Goal: Information Seeking & Learning: Learn about a topic

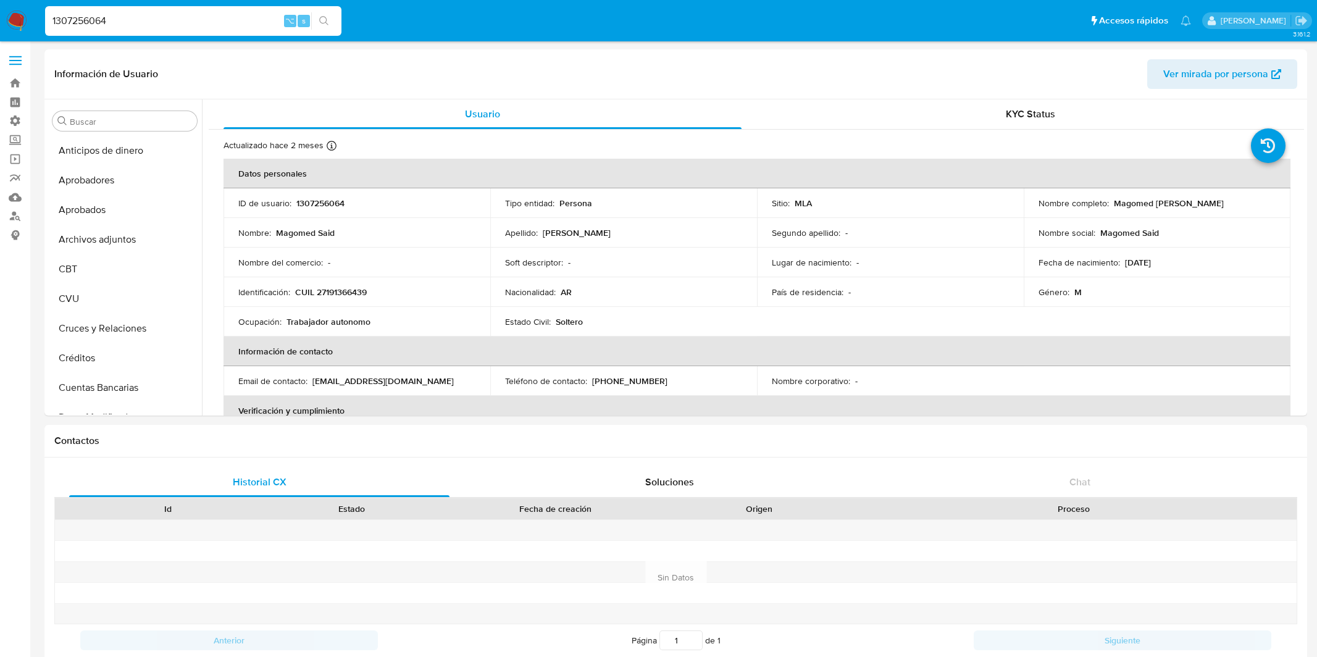
select select "10"
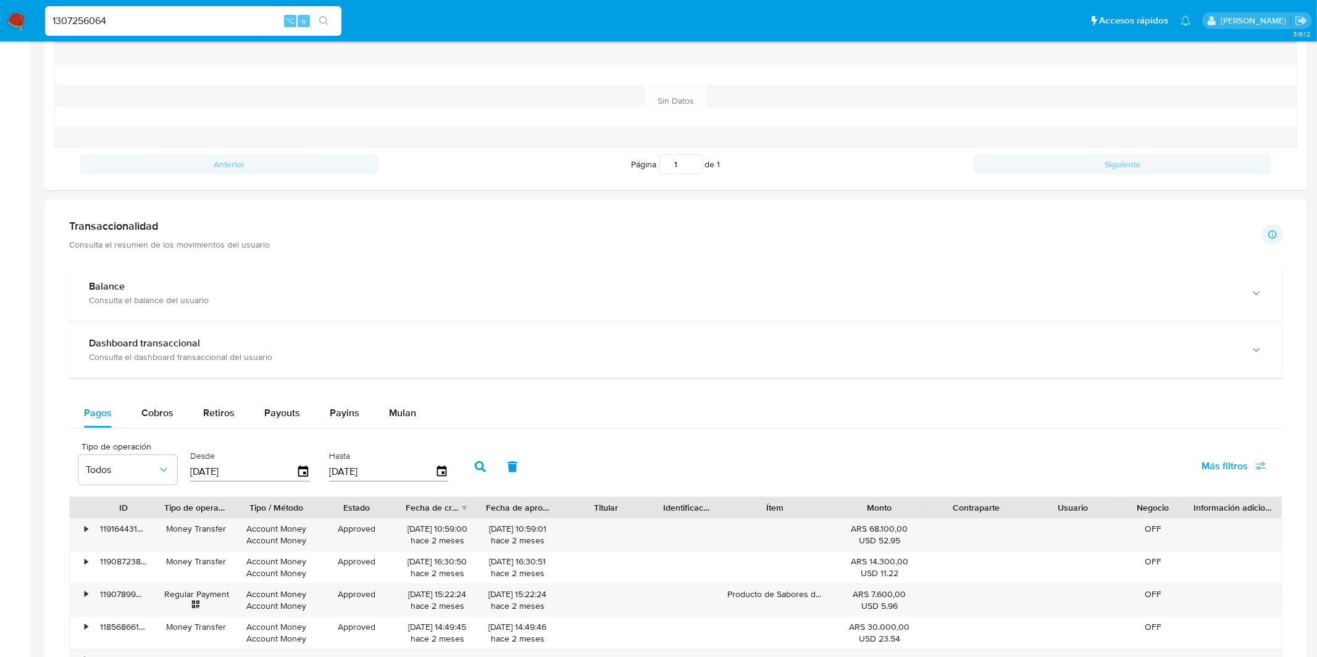
scroll to position [640, 0]
click at [156, 27] on input "1307256064" at bounding box center [193, 21] width 296 height 16
paste input "791598224"
type input "791598224"
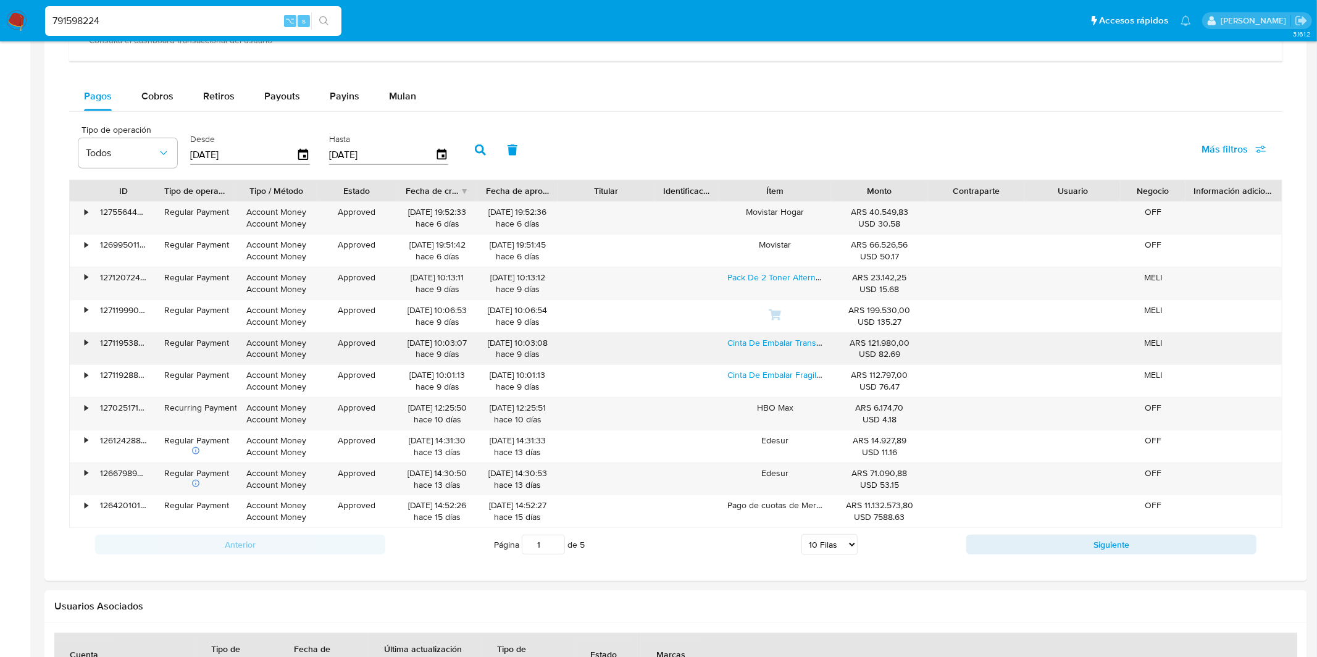
scroll to position [795, 0]
click at [827, 556] on div "Anterior Página 1 de 5 5 [PERSON_NAME] 10 [PERSON_NAME] 20 [PERSON_NAME] 25 [PE…" at bounding box center [675, 541] width 1213 height 33
click at [834, 546] on select "5 Filas 10 Filas 20 Filas 25 Filas 50 Filas 100 Filas" at bounding box center [829, 542] width 56 height 21
select select "100"
click at [801, 533] on select "5 Filas 10 Filas 20 Filas 25 Filas 50 Filas 100 Filas" at bounding box center [829, 542] width 56 height 21
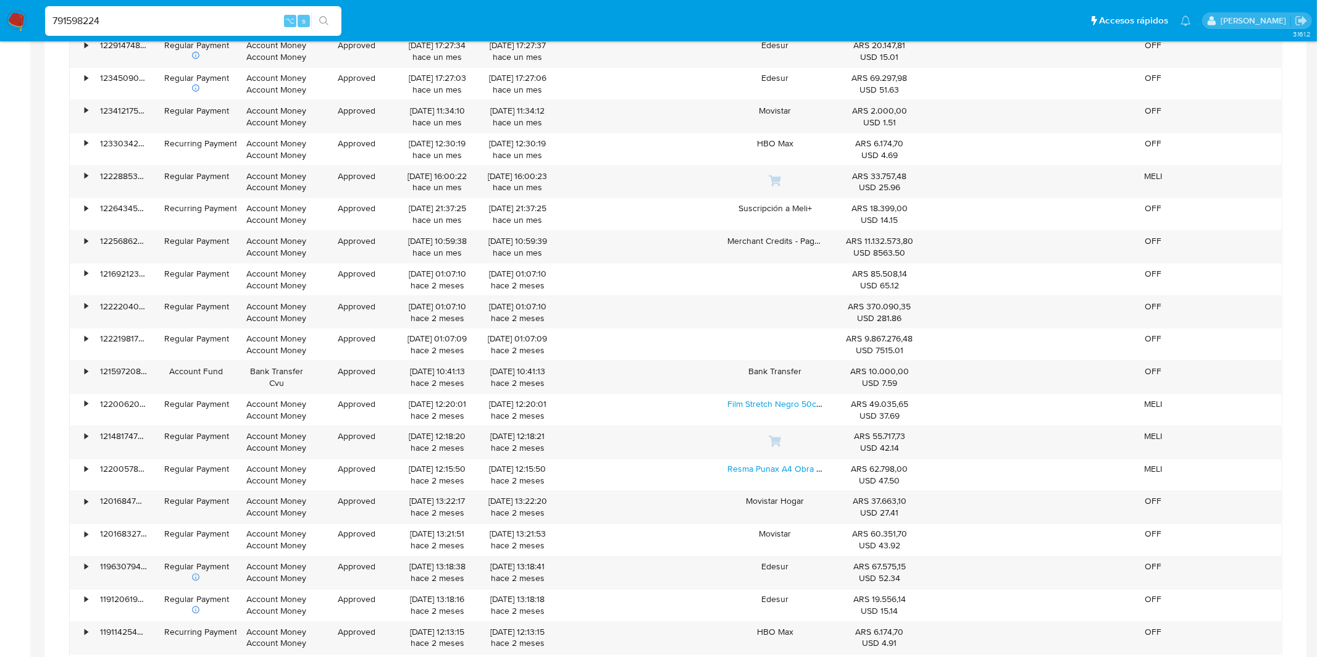
scroll to position [1441, 0]
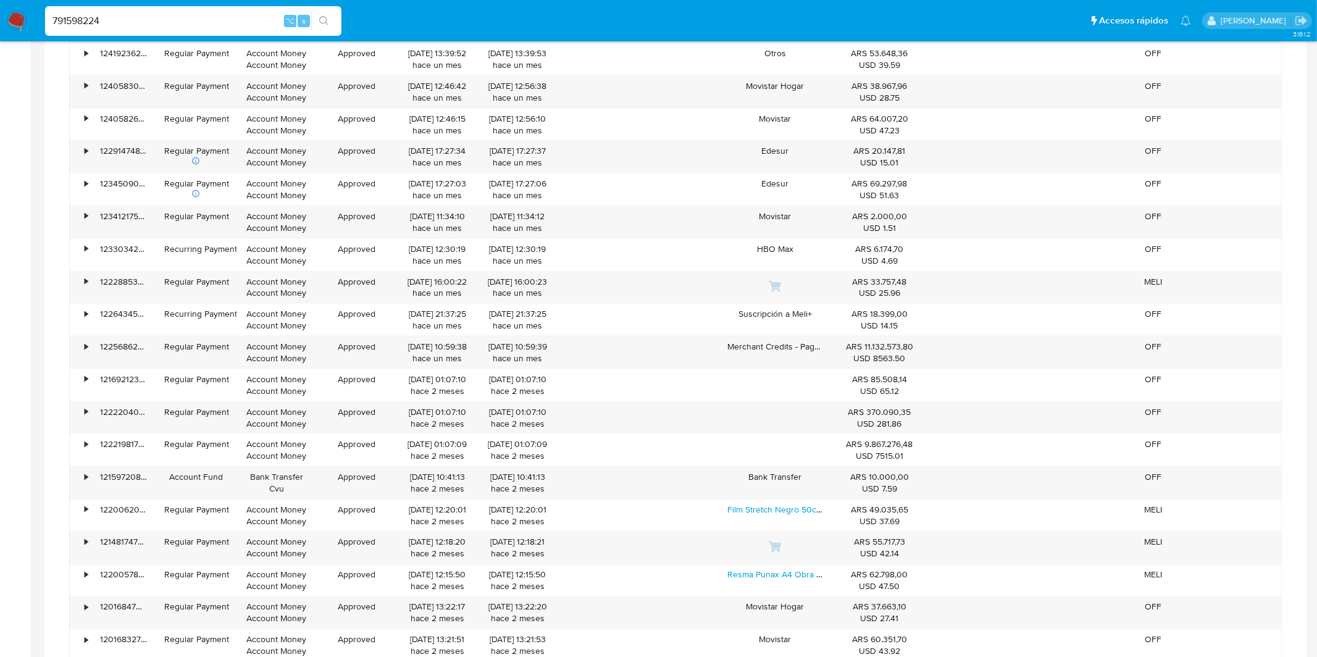
click at [147, 31] on div "791598224 ⌥ s" at bounding box center [193, 21] width 296 height 30
click at [149, 30] on div "791598224 ⌥ s" at bounding box center [193, 21] width 296 height 30
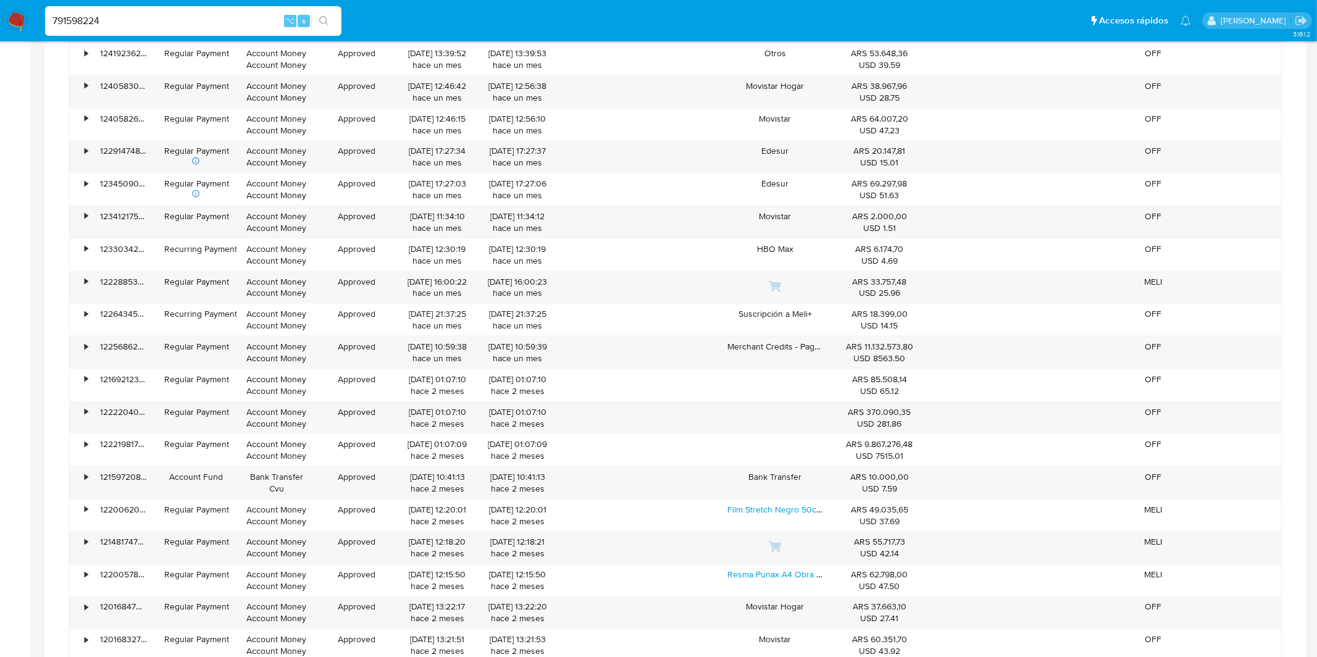
click at [156, 28] on input "791598224" at bounding box center [193, 21] width 296 height 16
paste input "135025868"
type input "135025868"
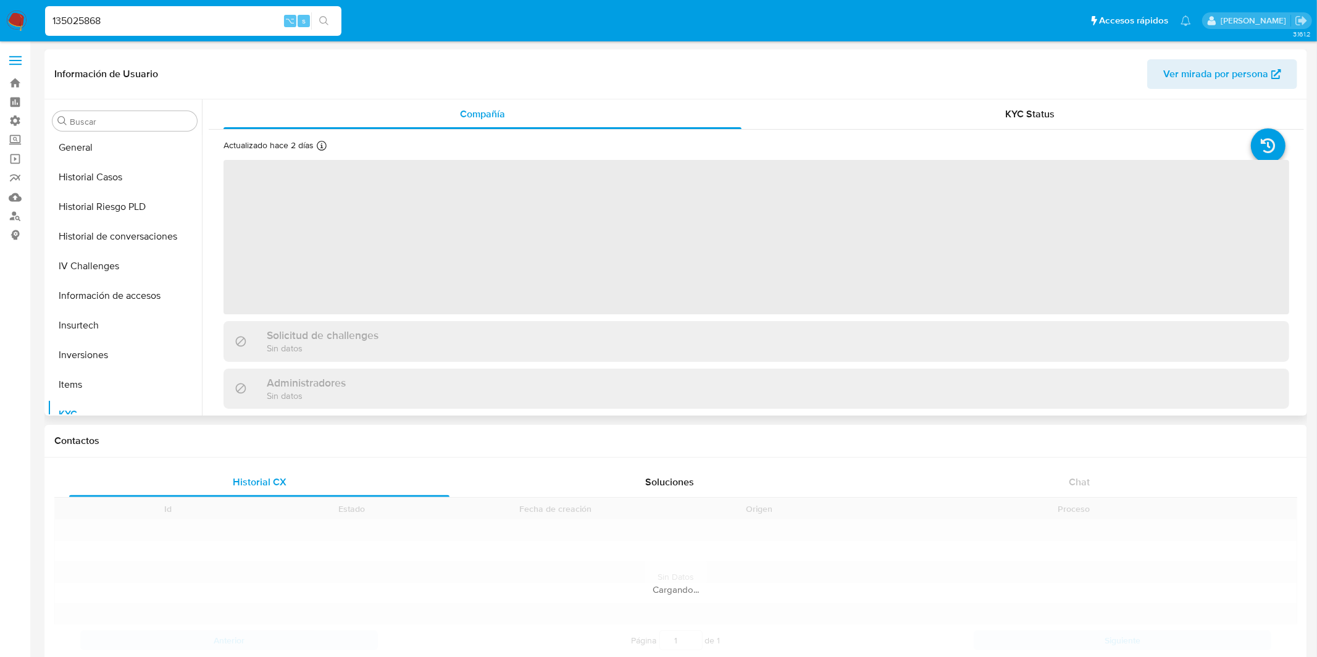
scroll to position [640, 0]
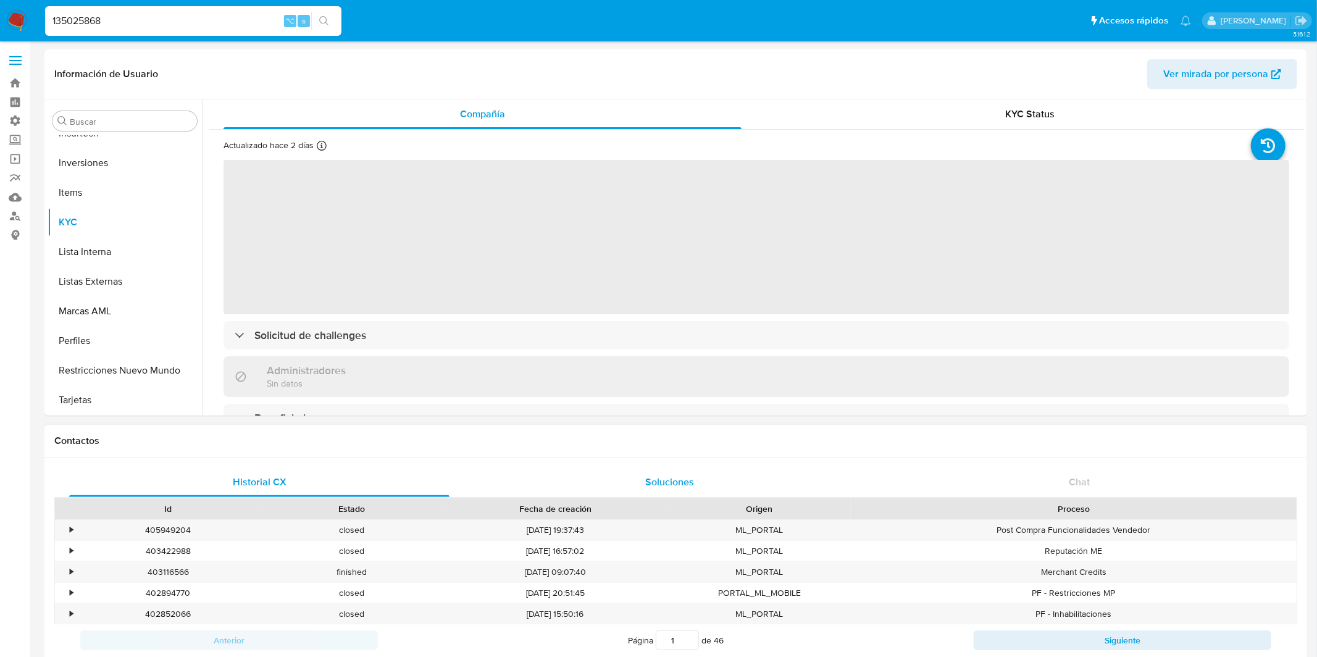
select select "10"
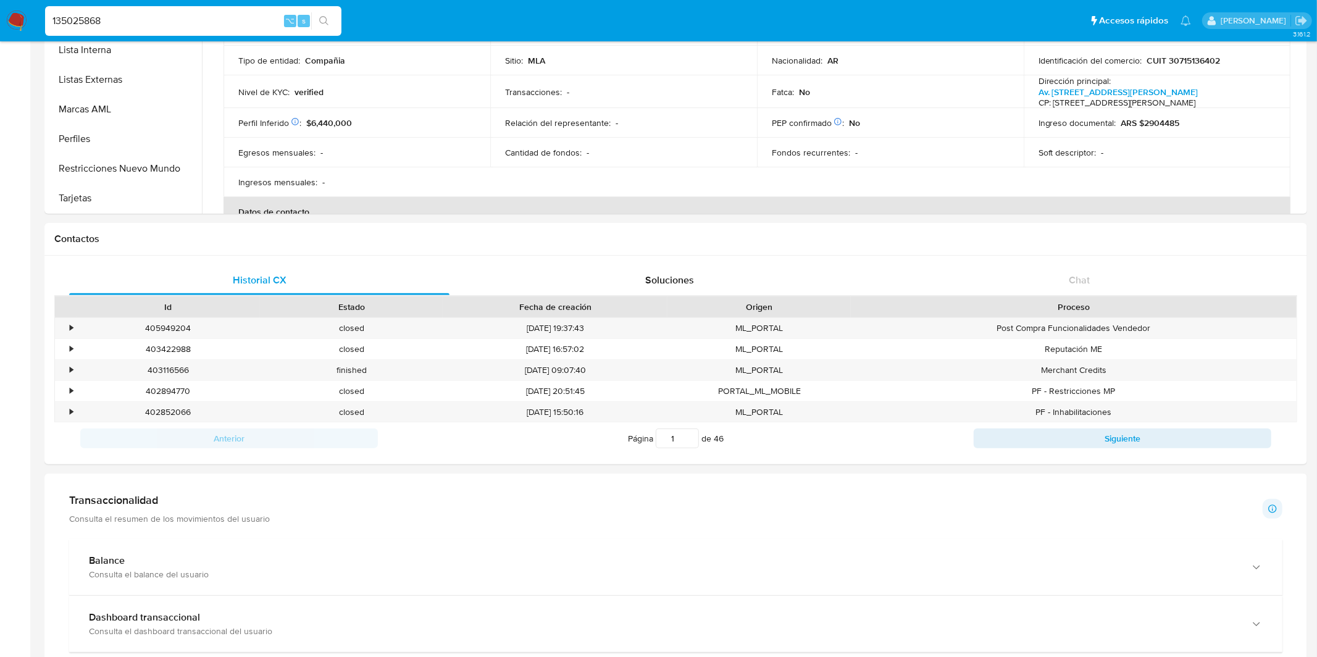
click at [209, 14] on input "135025868" at bounding box center [193, 21] width 296 height 16
paste input "122155"
type input "122155"
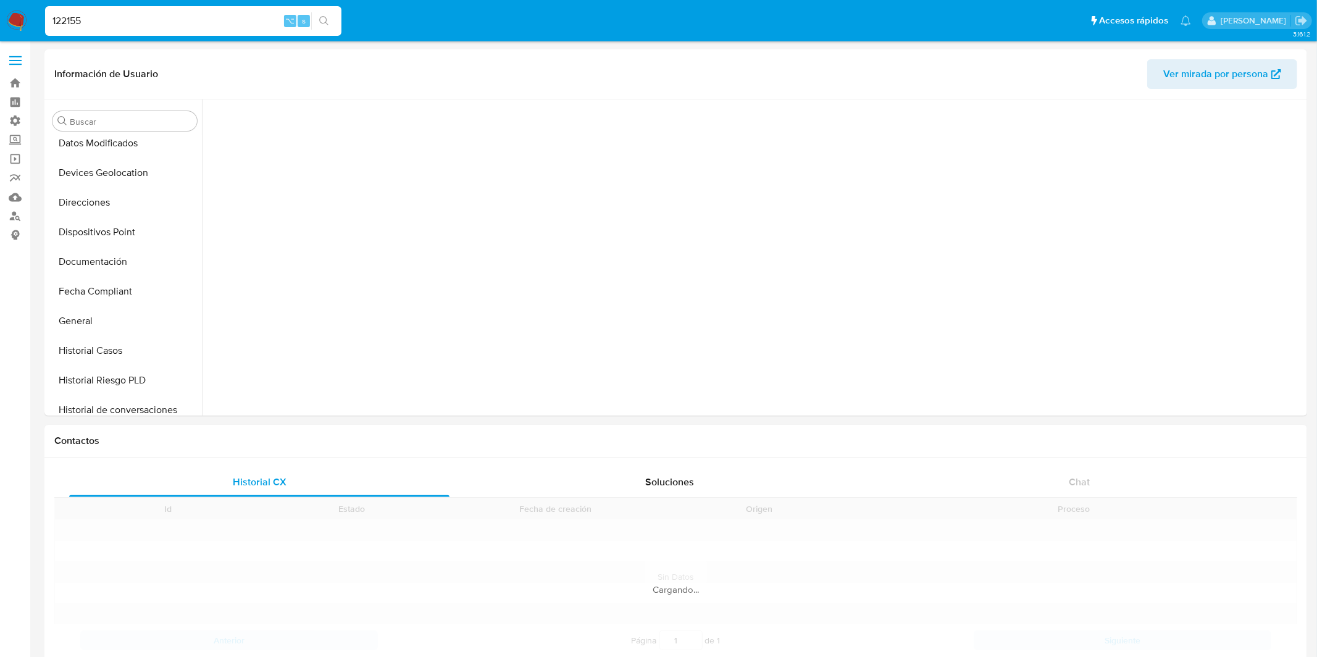
scroll to position [631, 0]
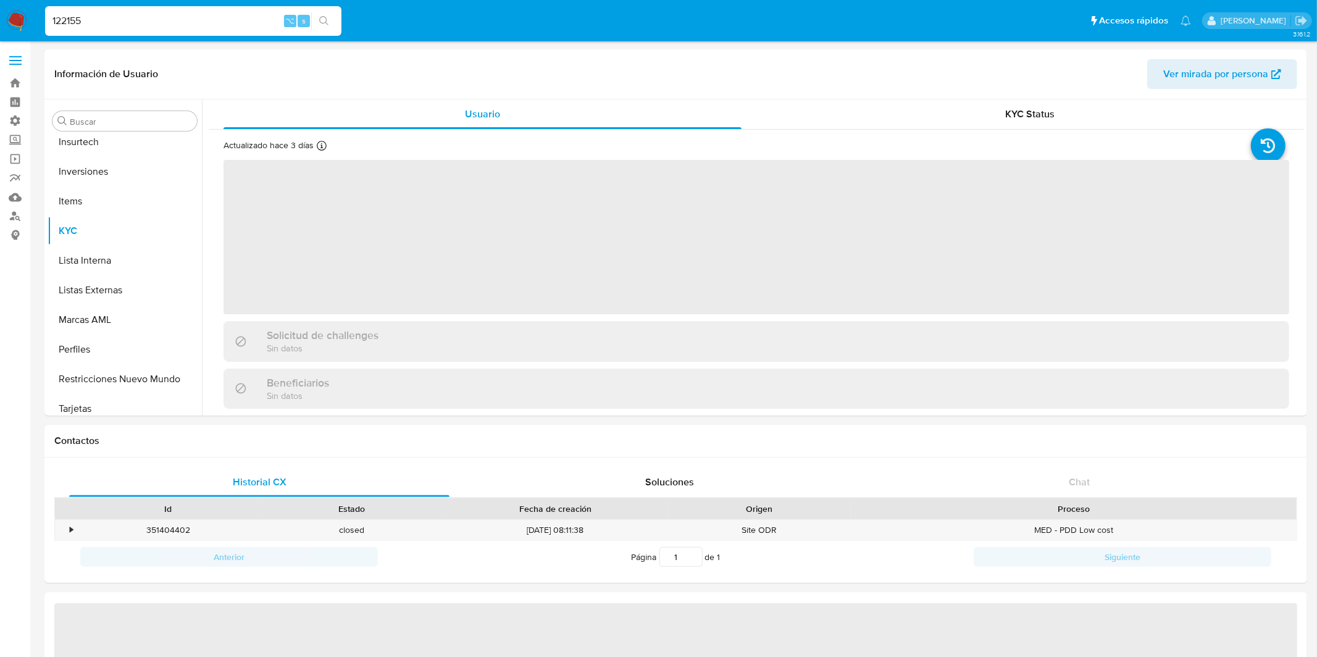
select select "10"
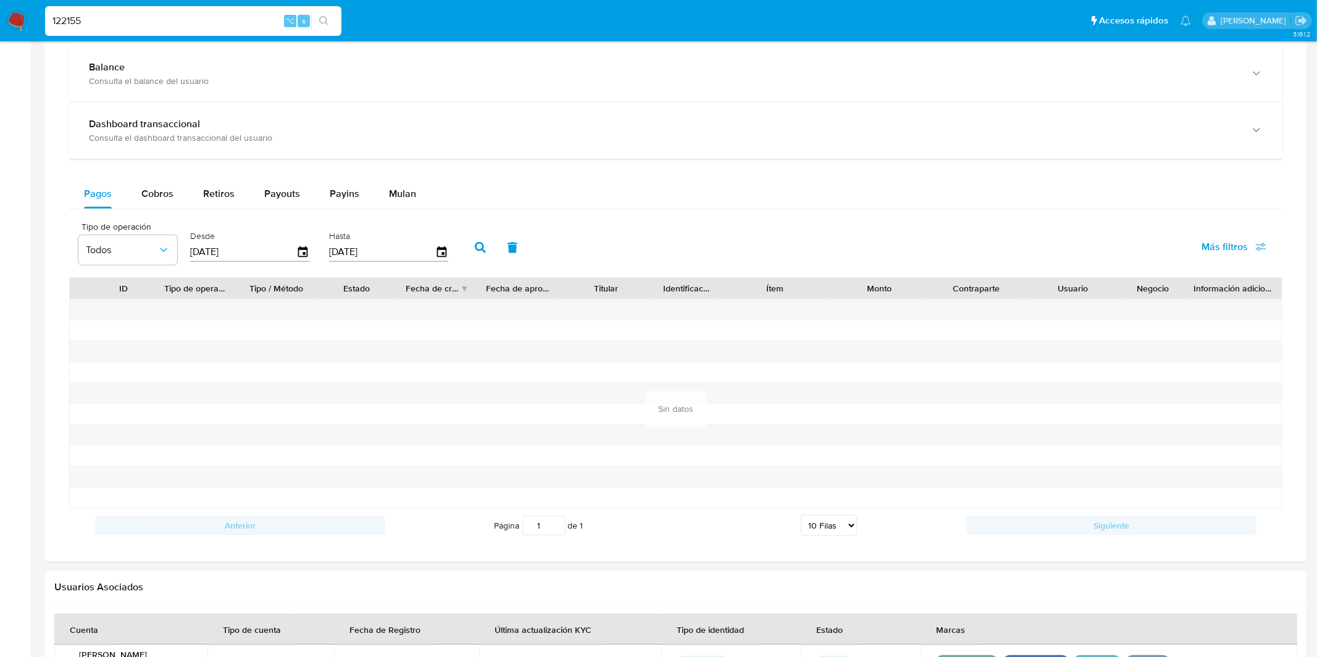
scroll to position [615, 0]
click at [310, 251] on div "Desde [DATE]" at bounding box center [251, 243] width 129 height 49
click at [299, 251] on icon "button" at bounding box center [303, 248] width 10 height 11
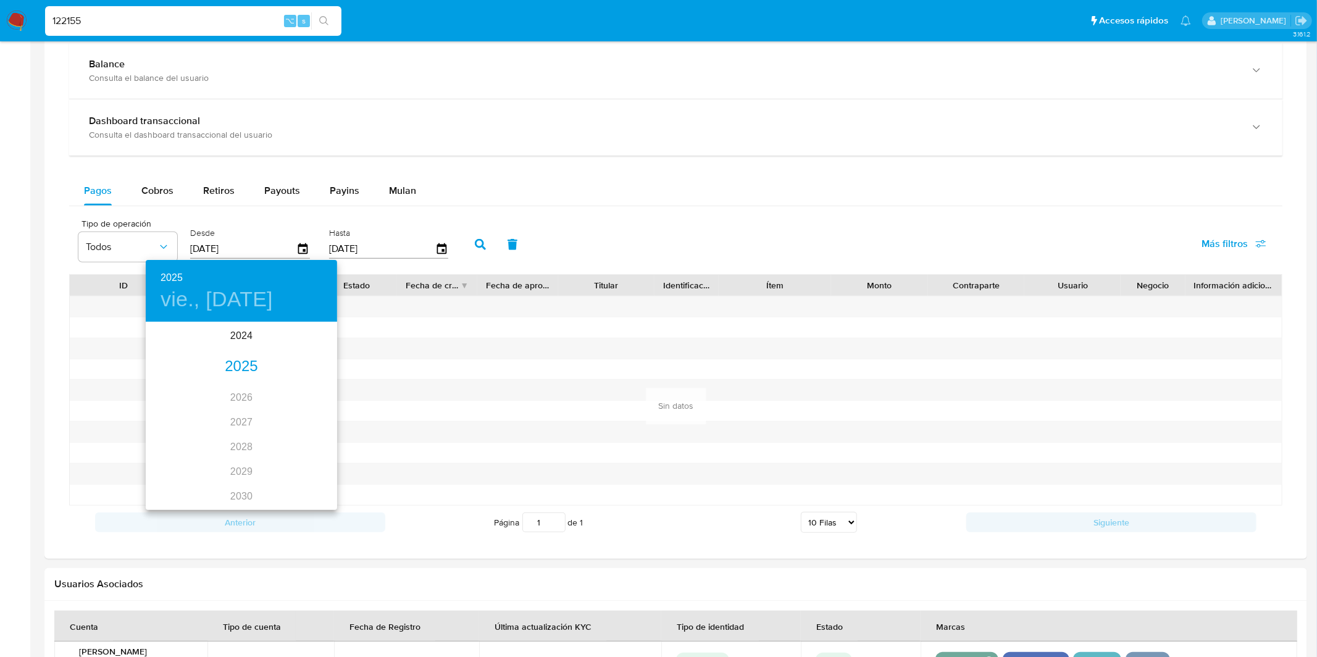
click at [259, 374] on div "2025" at bounding box center [241, 366] width 191 height 25
click at [189, 437] on div "[DATE]." at bounding box center [178, 439] width 64 height 46
click at [163, 341] on icon "button" at bounding box center [160, 339] width 15 height 15
click at [185, 312] on div "2025 vie., [DATE]" at bounding box center [241, 291] width 191 height 62
click at [172, 278] on h6 "2025" at bounding box center [172, 277] width 22 height 17
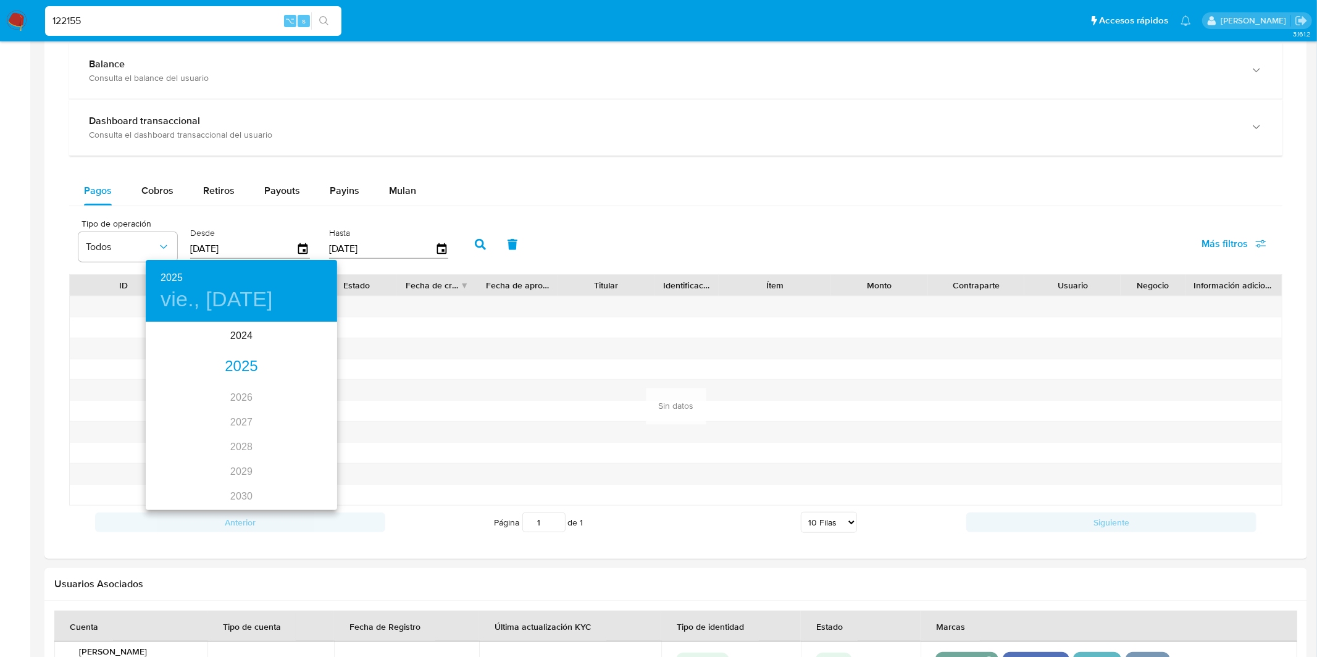
click at [247, 372] on div "2025" at bounding box center [241, 366] width 191 height 25
click at [182, 352] on div "ene." at bounding box center [178, 347] width 64 height 46
click at [217, 390] on p "1" at bounding box center [216, 387] width 5 height 12
type input "[DATE]"
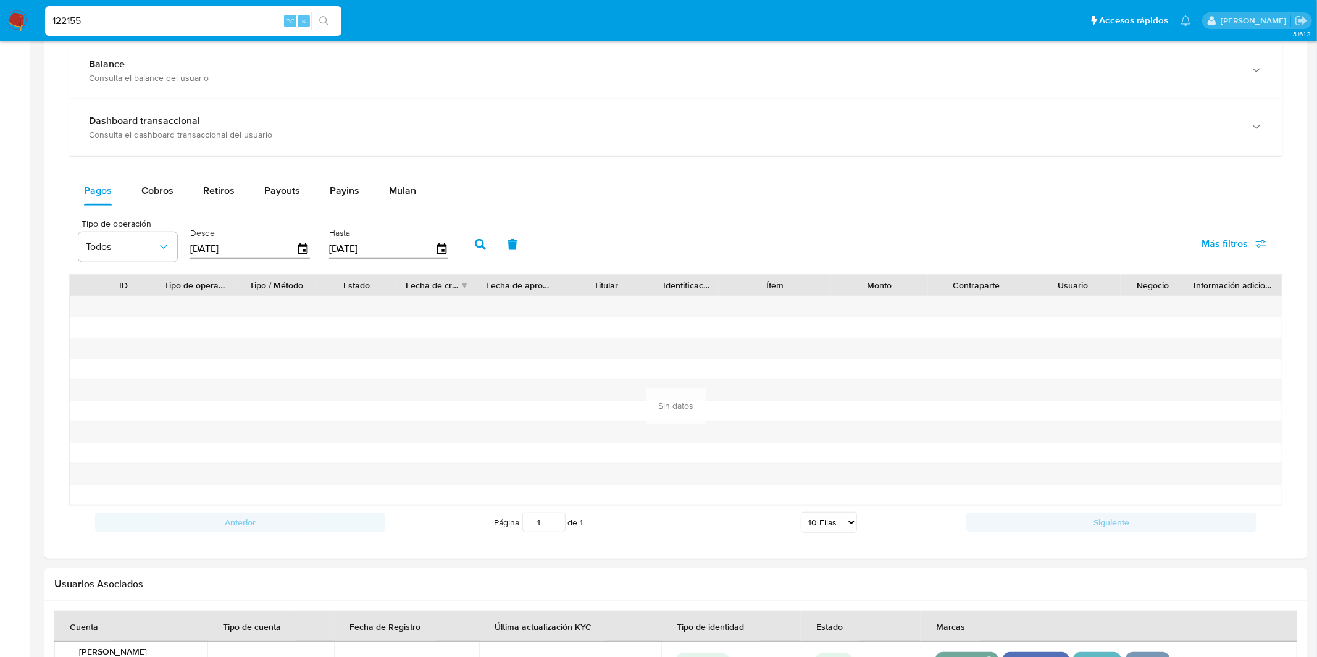
click at [472, 251] on button "button" at bounding box center [480, 245] width 32 height 30
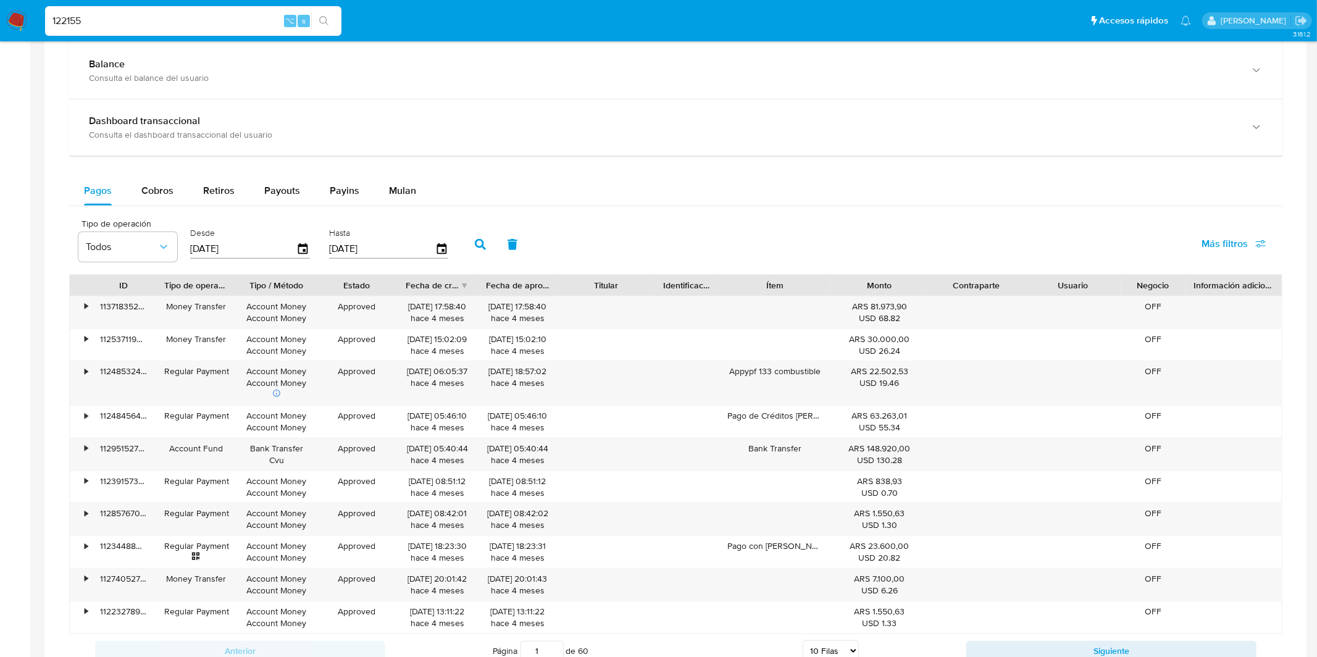
click at [221, 14] on input "122155" at bounding box center [193, 21] width 296 height 16
paste input "397557559"
type input "397557559"
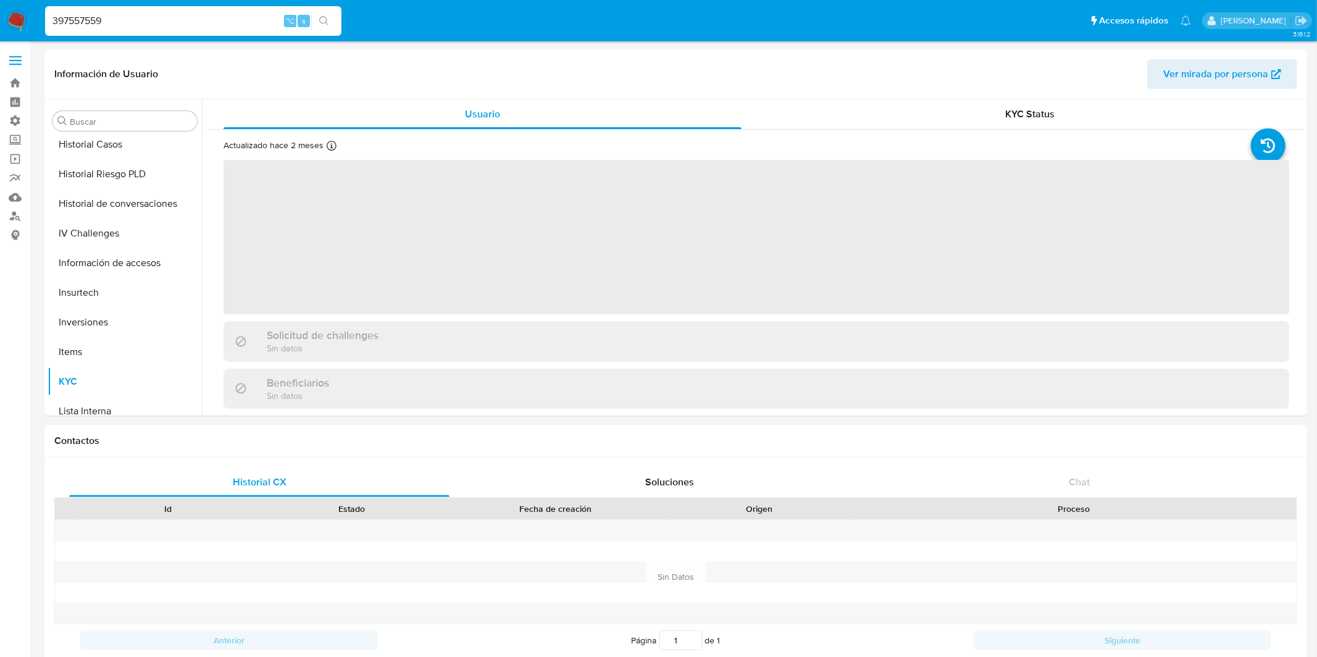
scroll to position [640, 0]
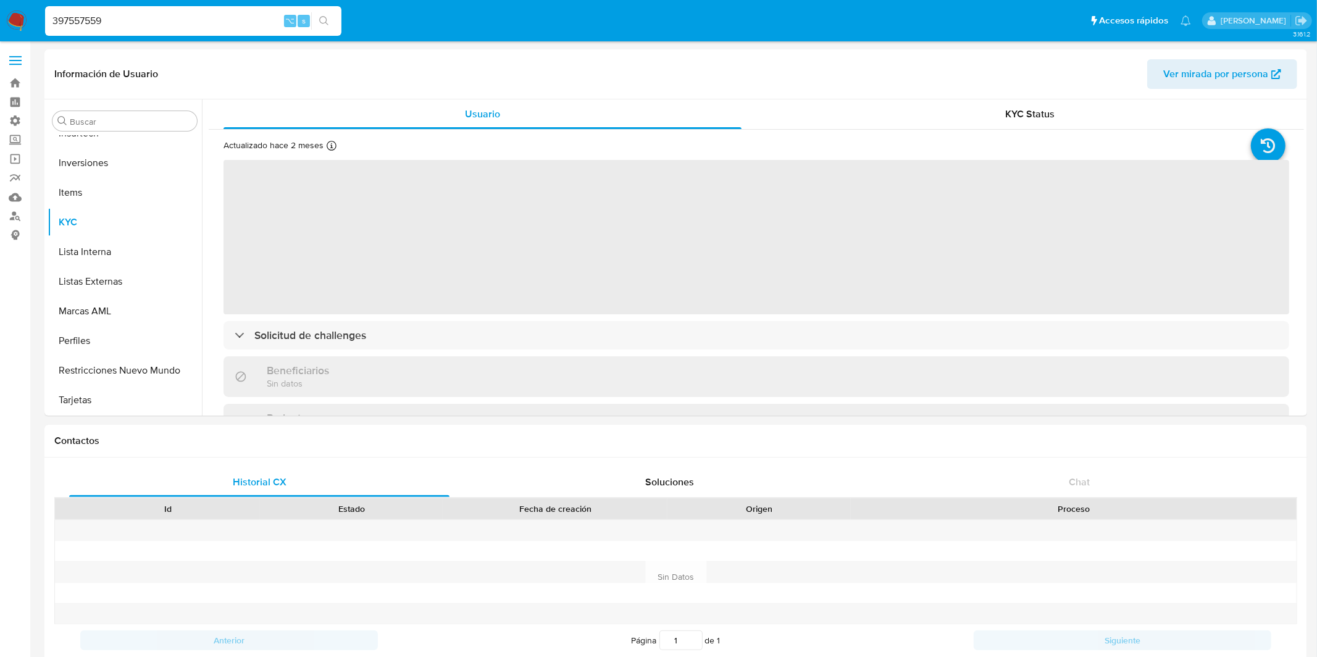
select select "10"
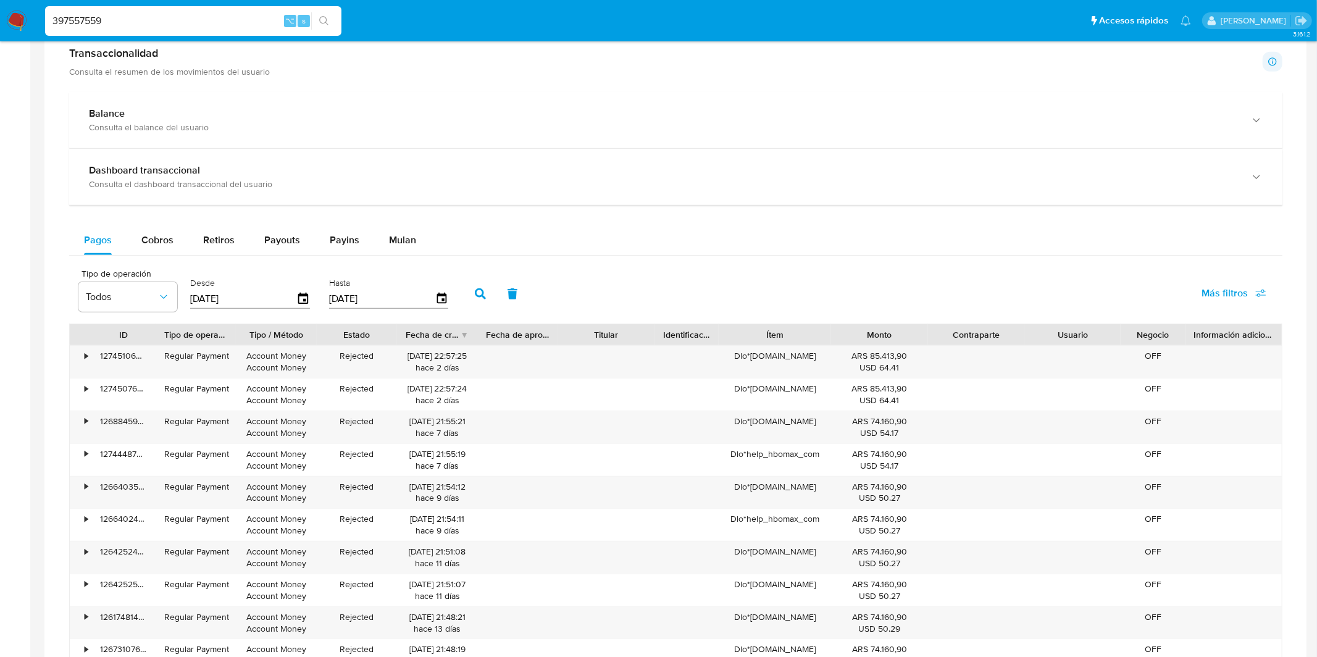
scroll to position [663, 0]
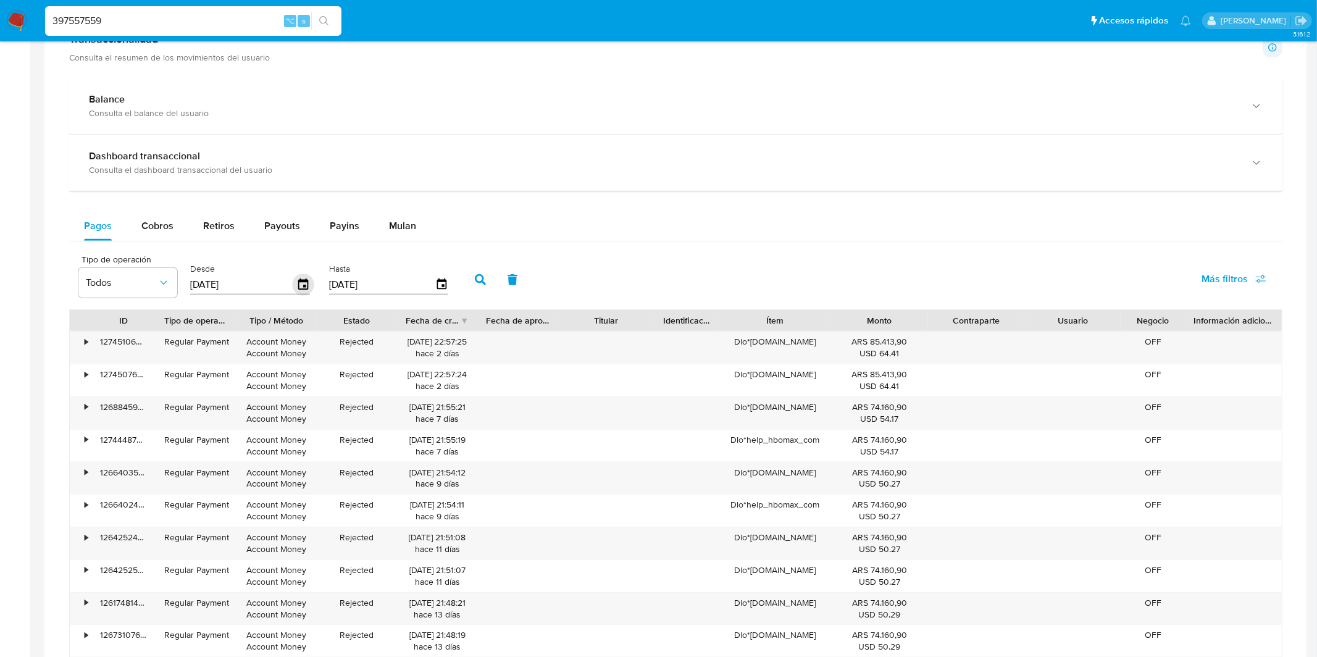
click at [299, 288] on icon "button" at bounding box center [304, 285] width 22 height 22
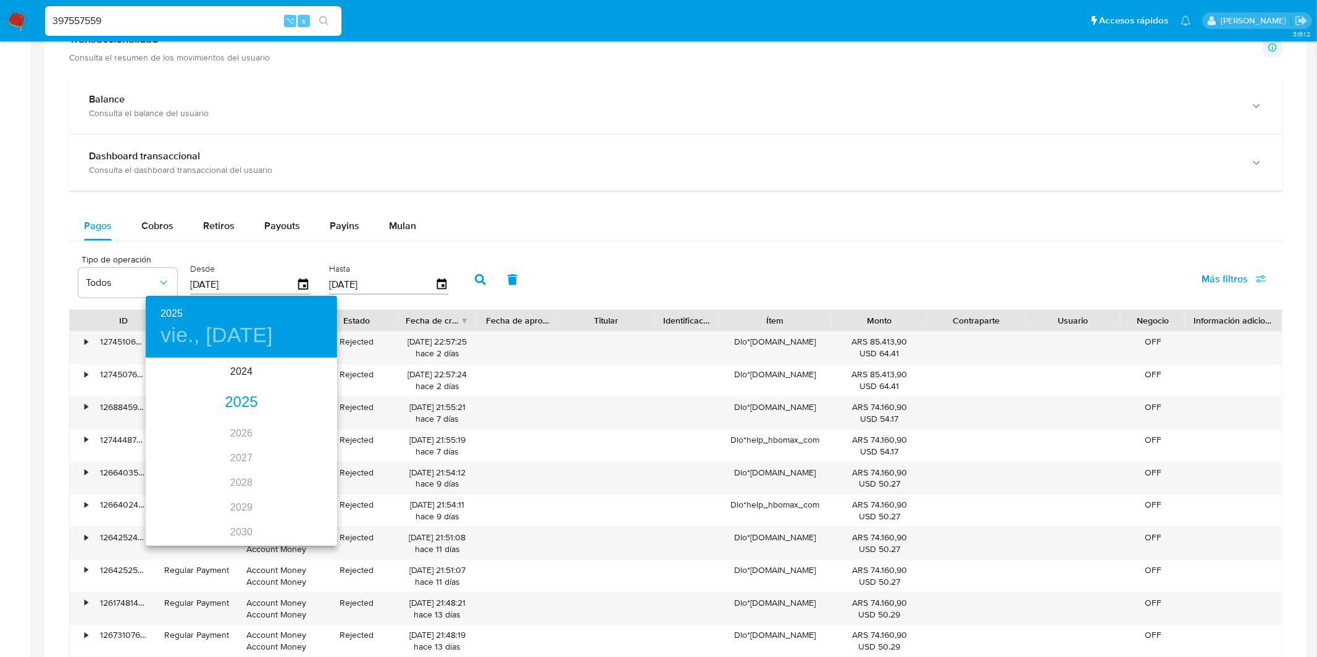
click at [240, 404] on div "2025" at bounding box center [241, 402] width 191 height 25
click at [176, 377] on div "ene." at bounding box center [178, 382] width 64 height 46
click at [214, 422] on p "1" at bounding box center [216, 423] width 5 height 12
type input "[DATE]"
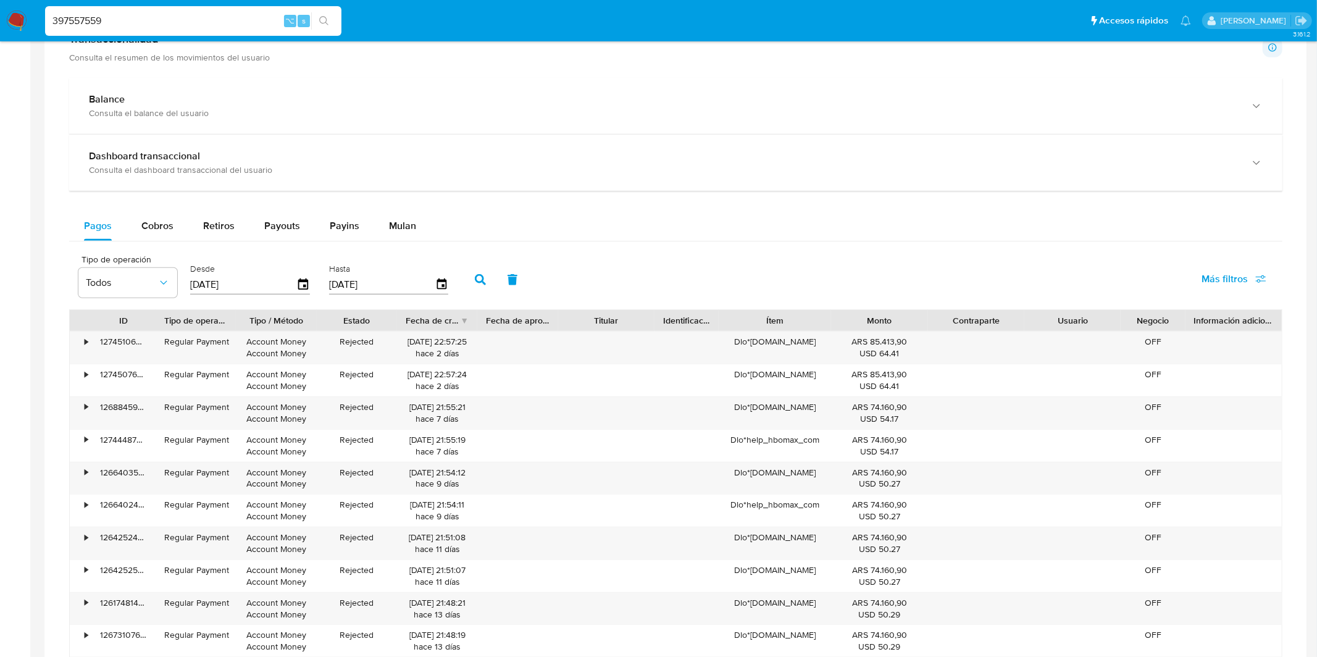
click at [475, 282] on icon "button" at bounding box center [480, 279] width 11 height 11
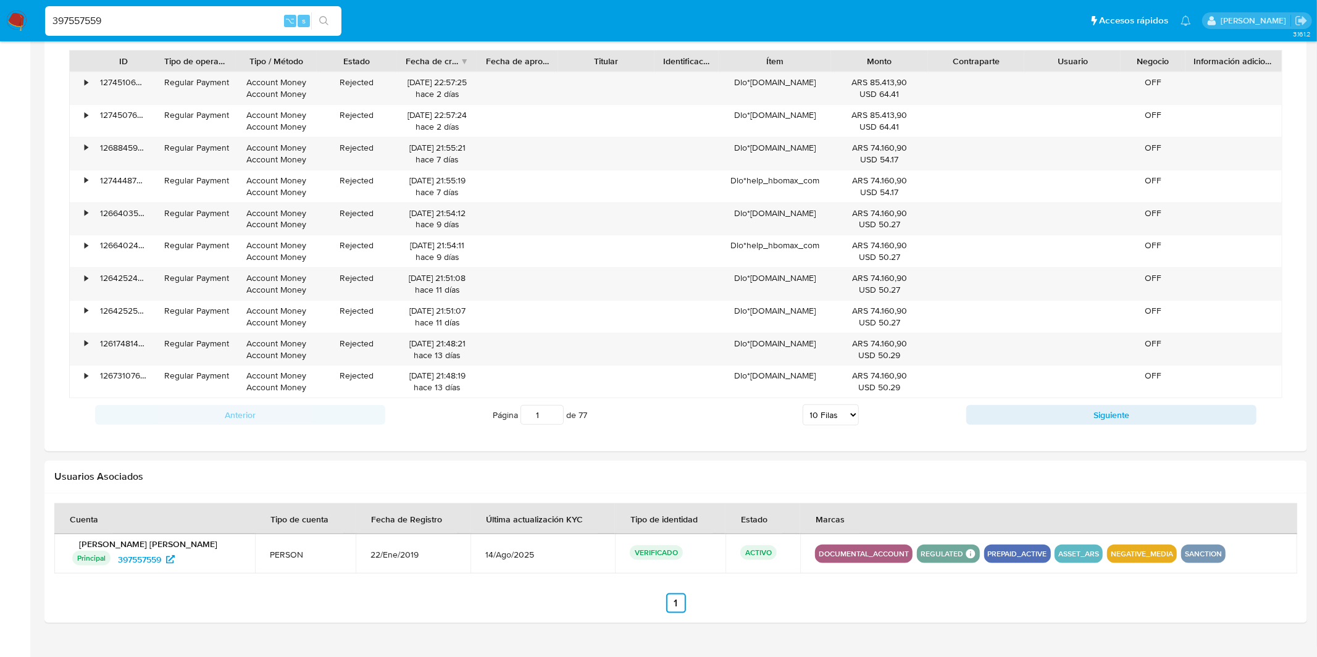
scroll to position [931, 0]
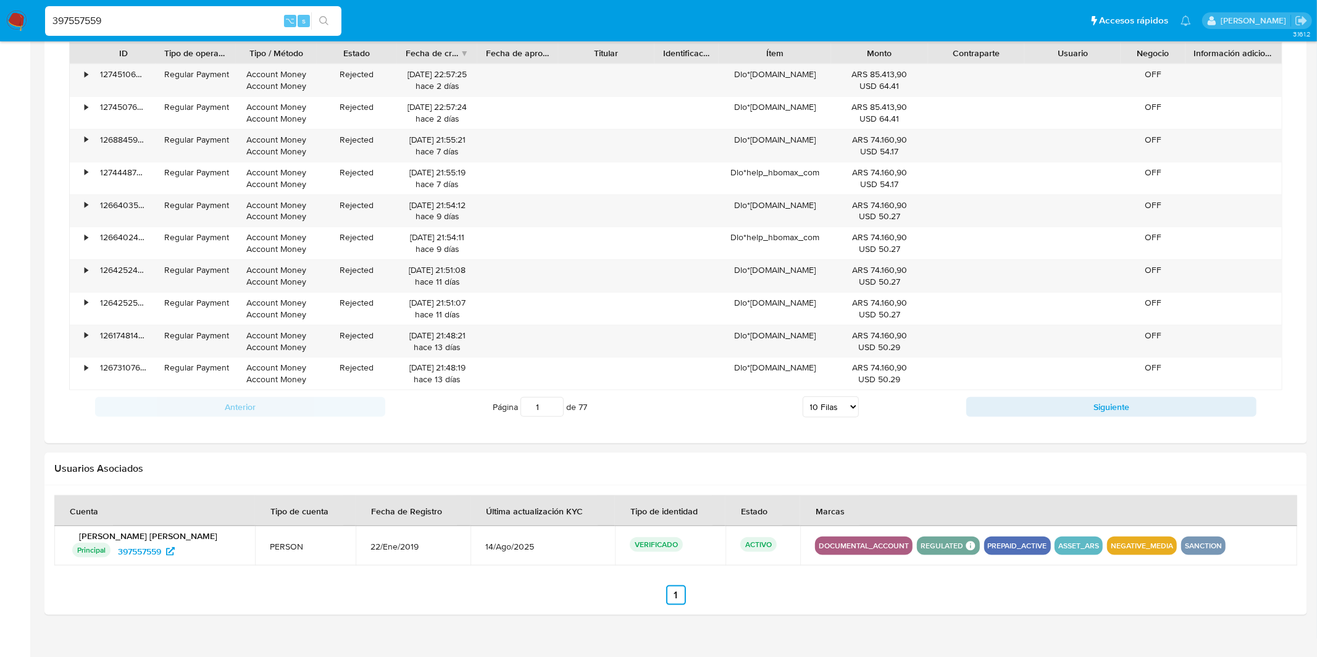
click at [843, 411] on select "5 Filas 10 Filas 20 Filas 25 Filas 50 Filas 100 Filas" at bounding box center [831, 406] width 56 height 21
select select "100"
click at [803, 399] on select "5 Filas 10 Filas 20 Filas 25 Filas 50 Filas 100 Filas" at bounding box center [831, 406] width 56 height 21
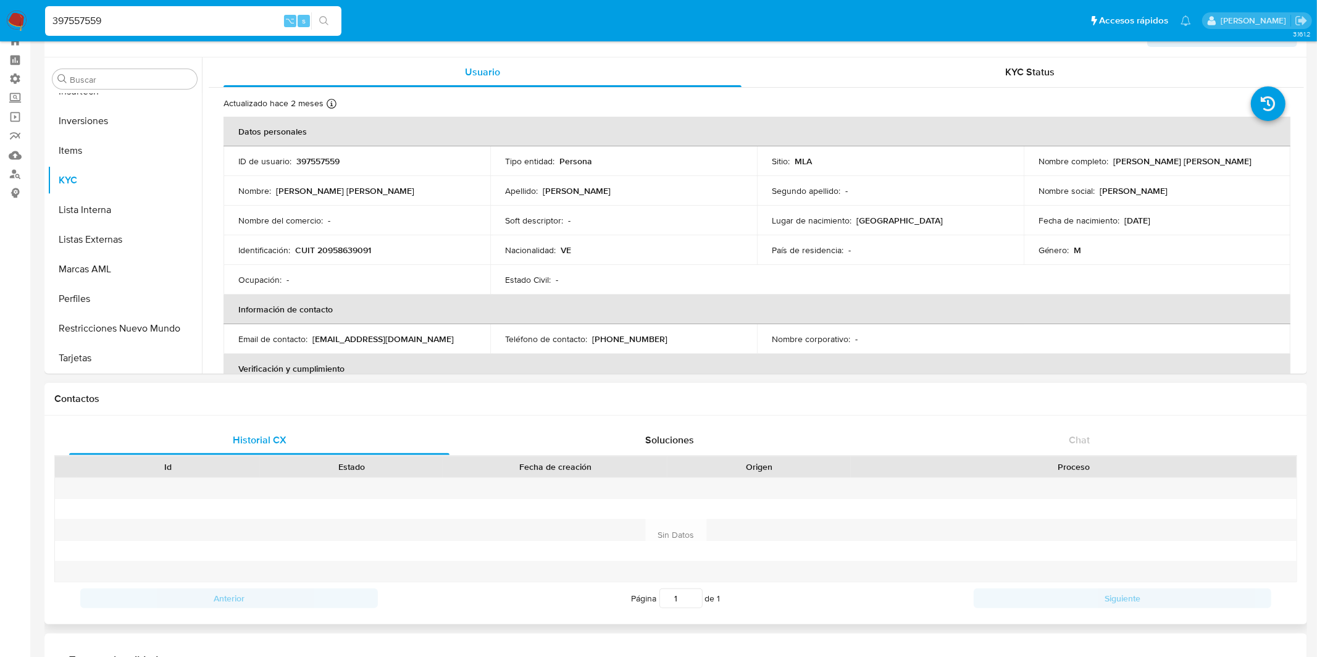
scroll to position [0, 0]
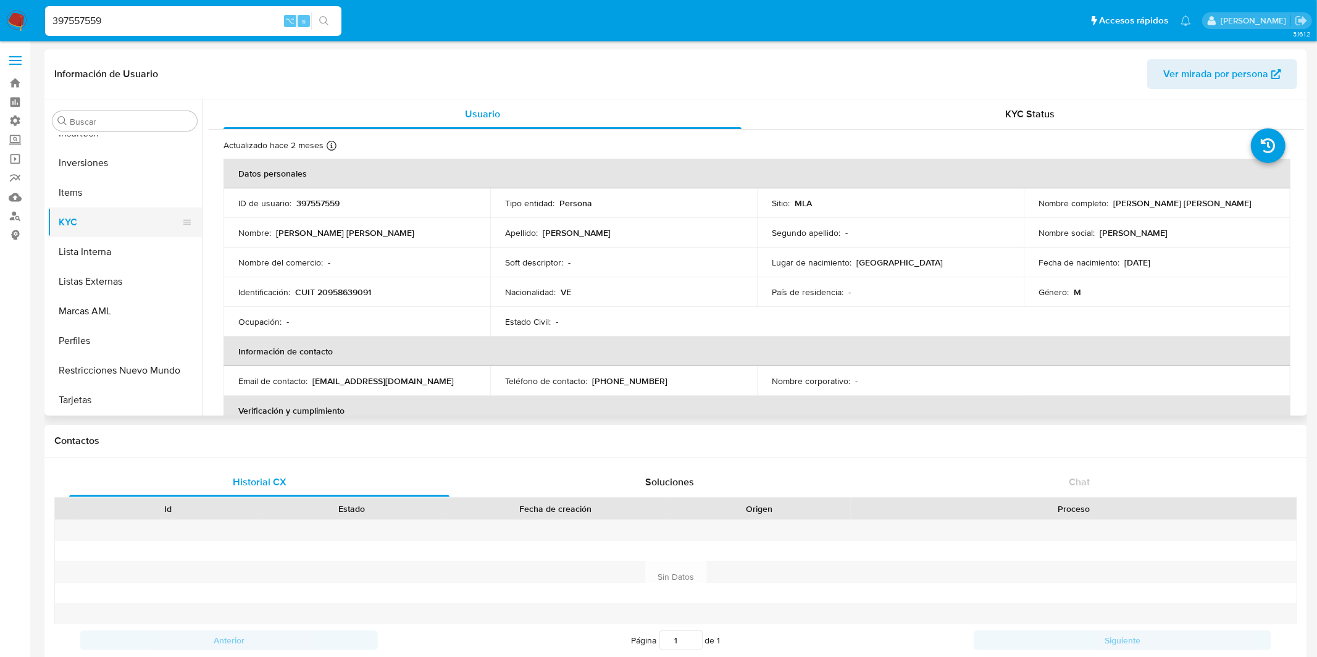
click at [119, 231] on button "KYC" at bounding box center [120, 222] width 144 height 30
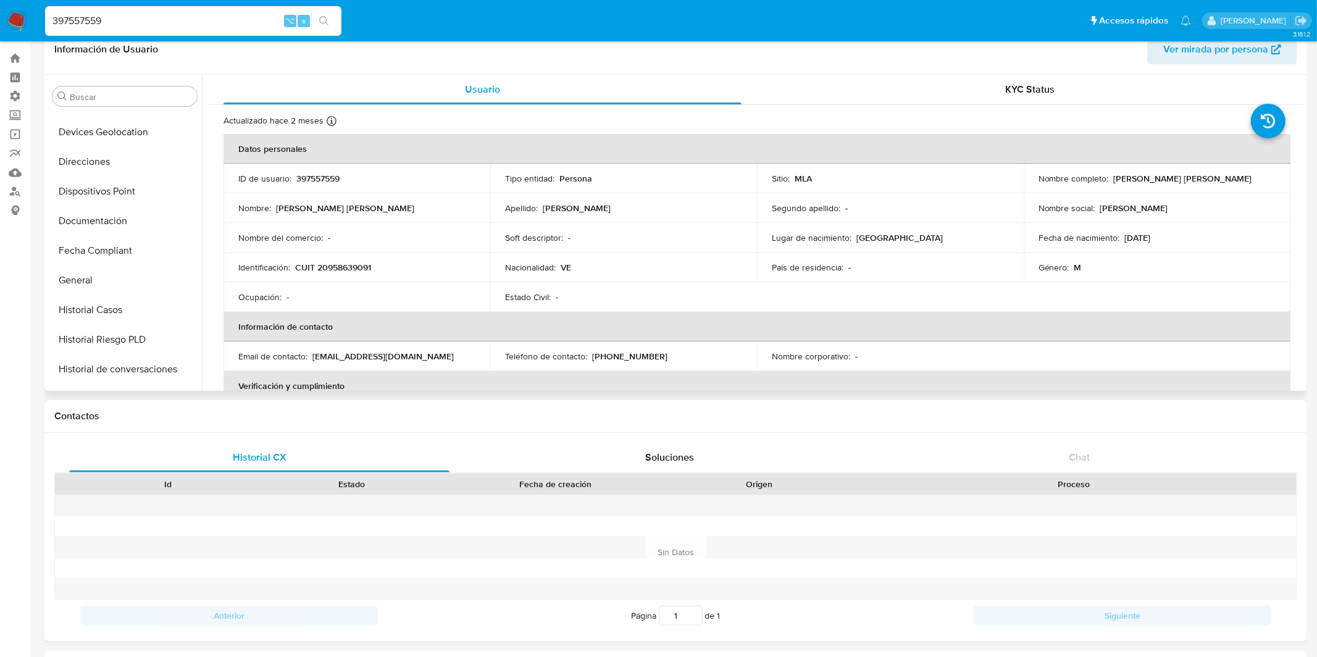
scroll to position [288, 0]
click at [123, 218] on button "Documentación" at bounding box center [120, 223] width 144 height 30
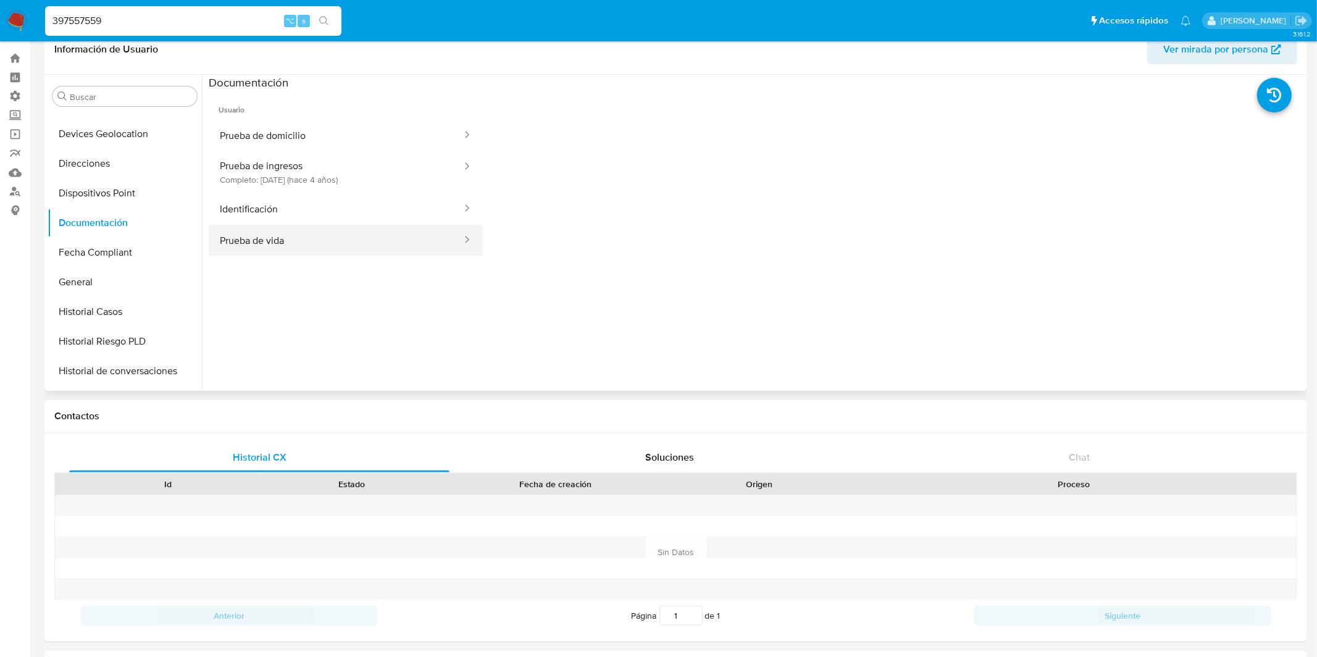
click at [398, 248] on button "Prueba de vida" at bounding box center [336, 240] width 254 height 31
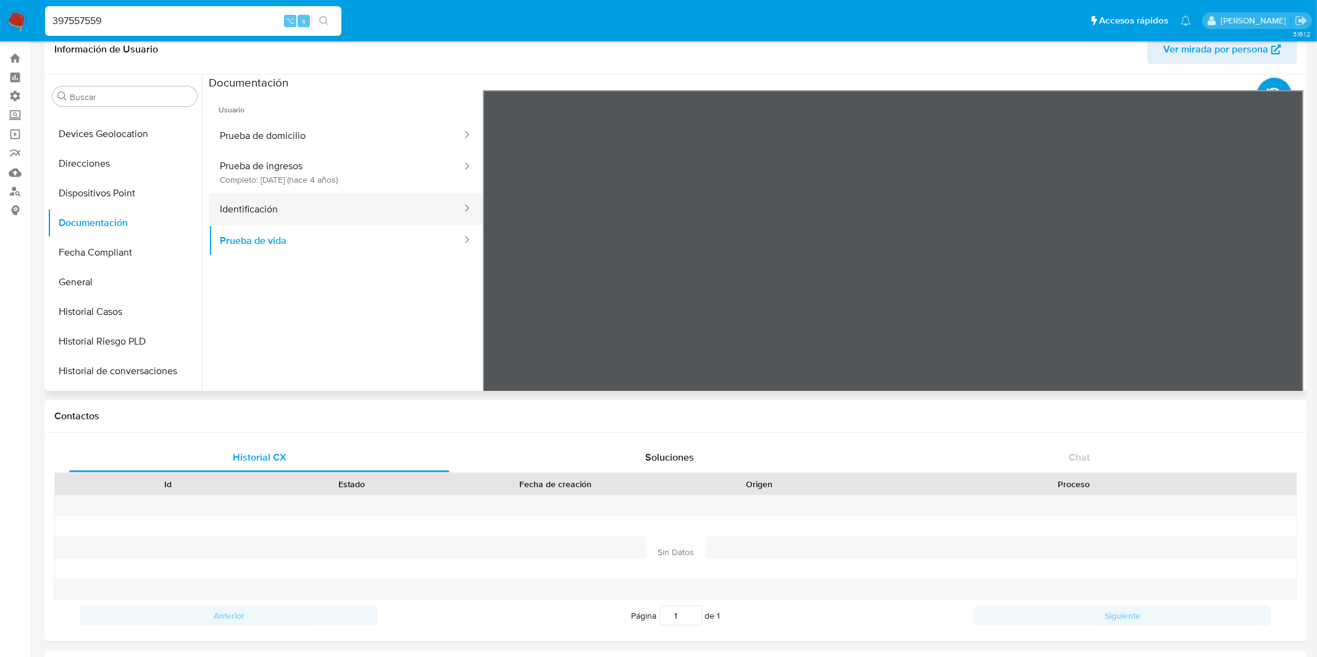
click at [349, 219] on button "Identificación" at bounding box center [336, 208] width 254 height 31
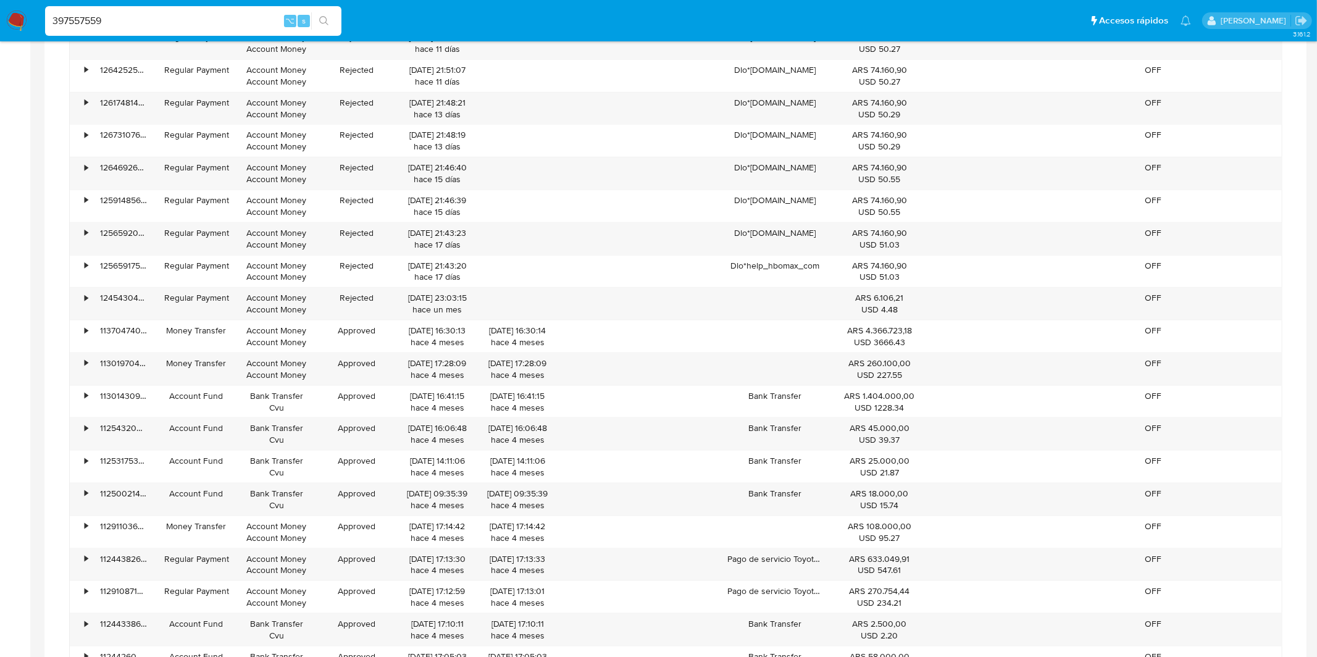
scroll to position [751, 0]
